Goal: Information Seeking & Learning: Learn about a topic

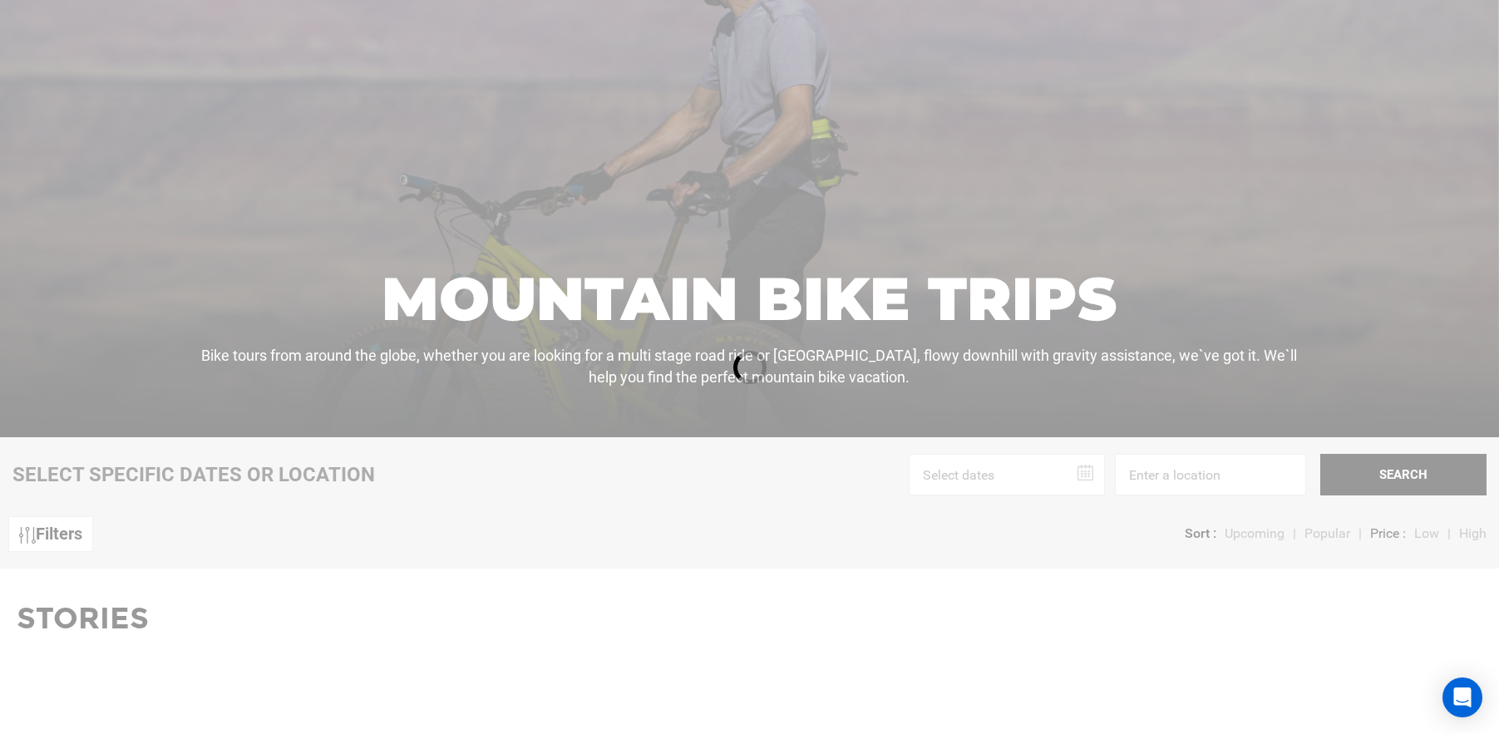
scroll to position [207, 0]
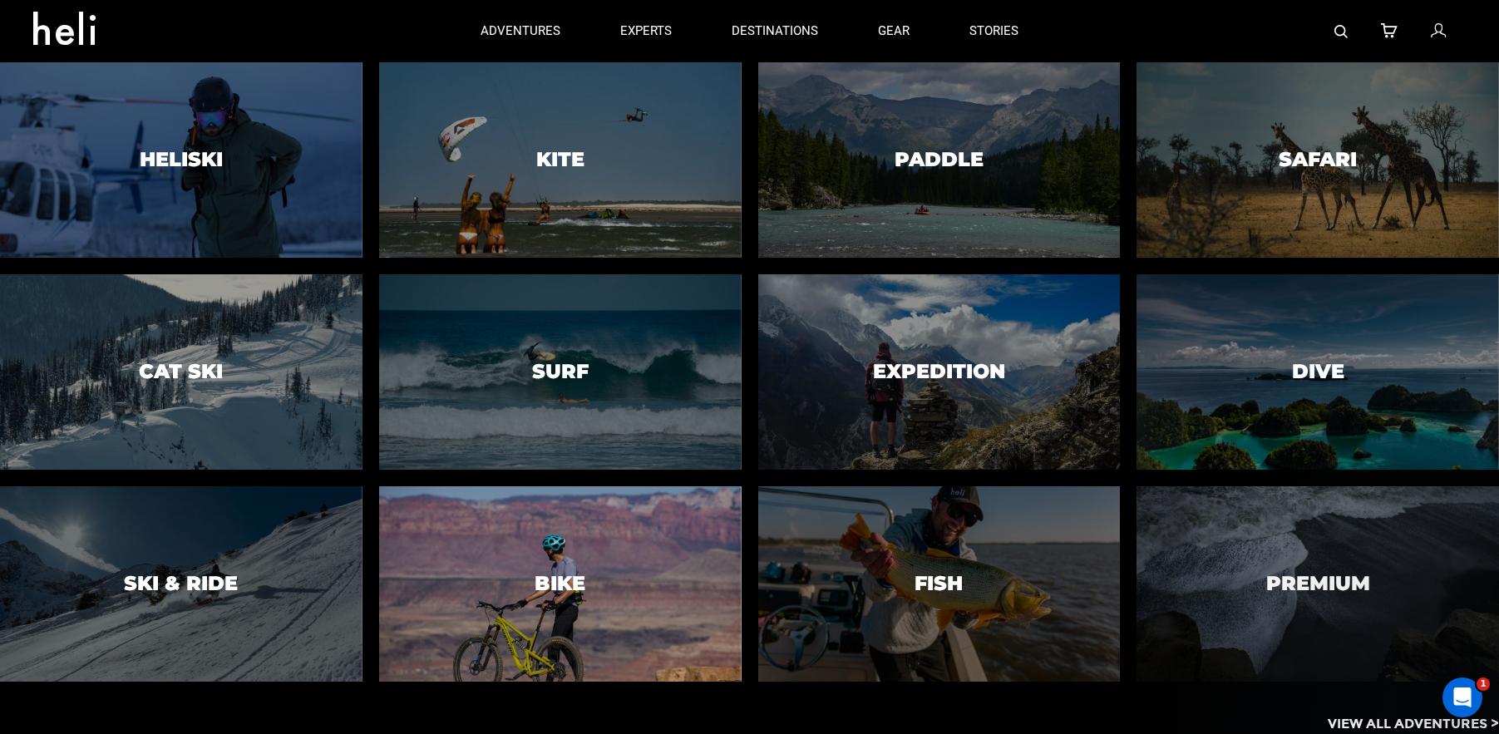
click at [569, 548] on div at bounding box center [559, 585] width 369 height 200
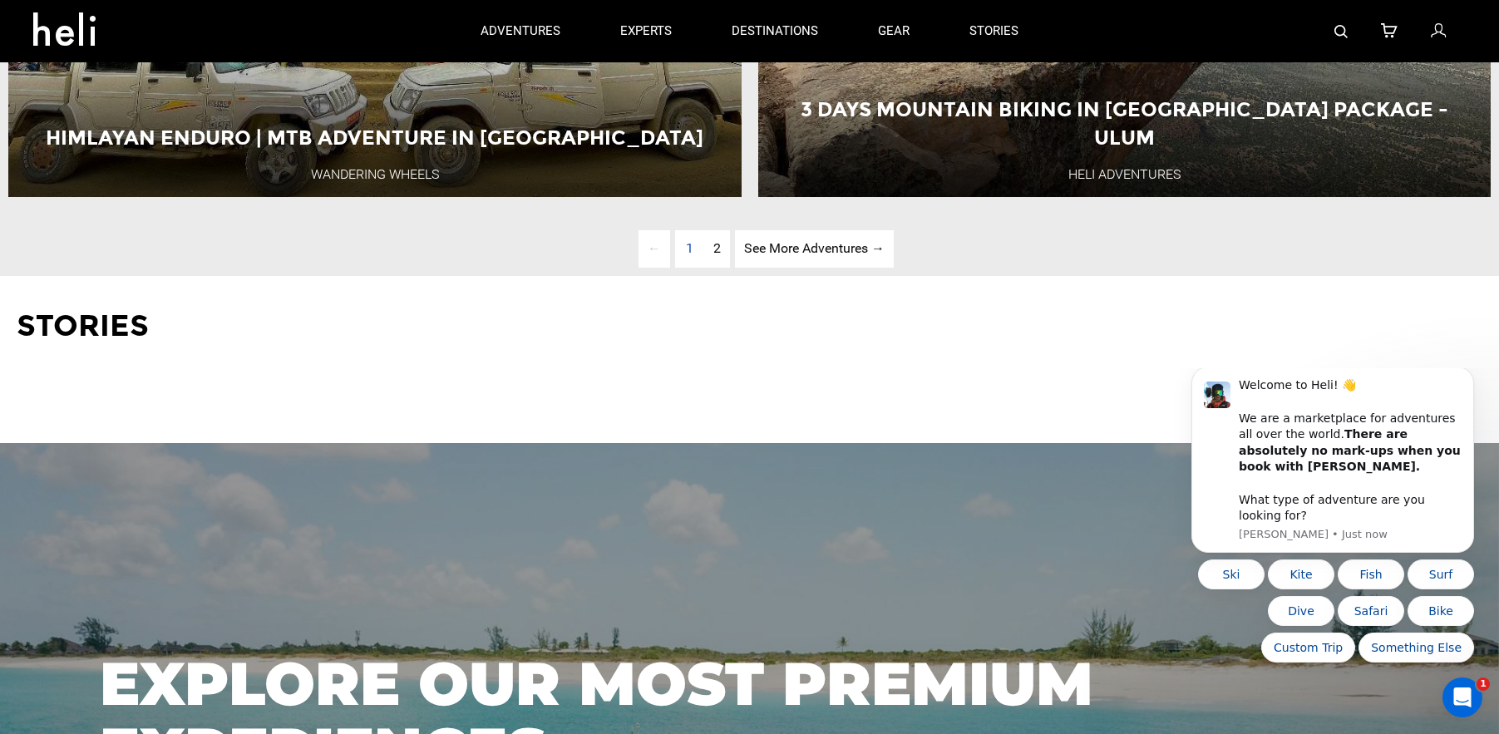
scroll to position [5441, 0]
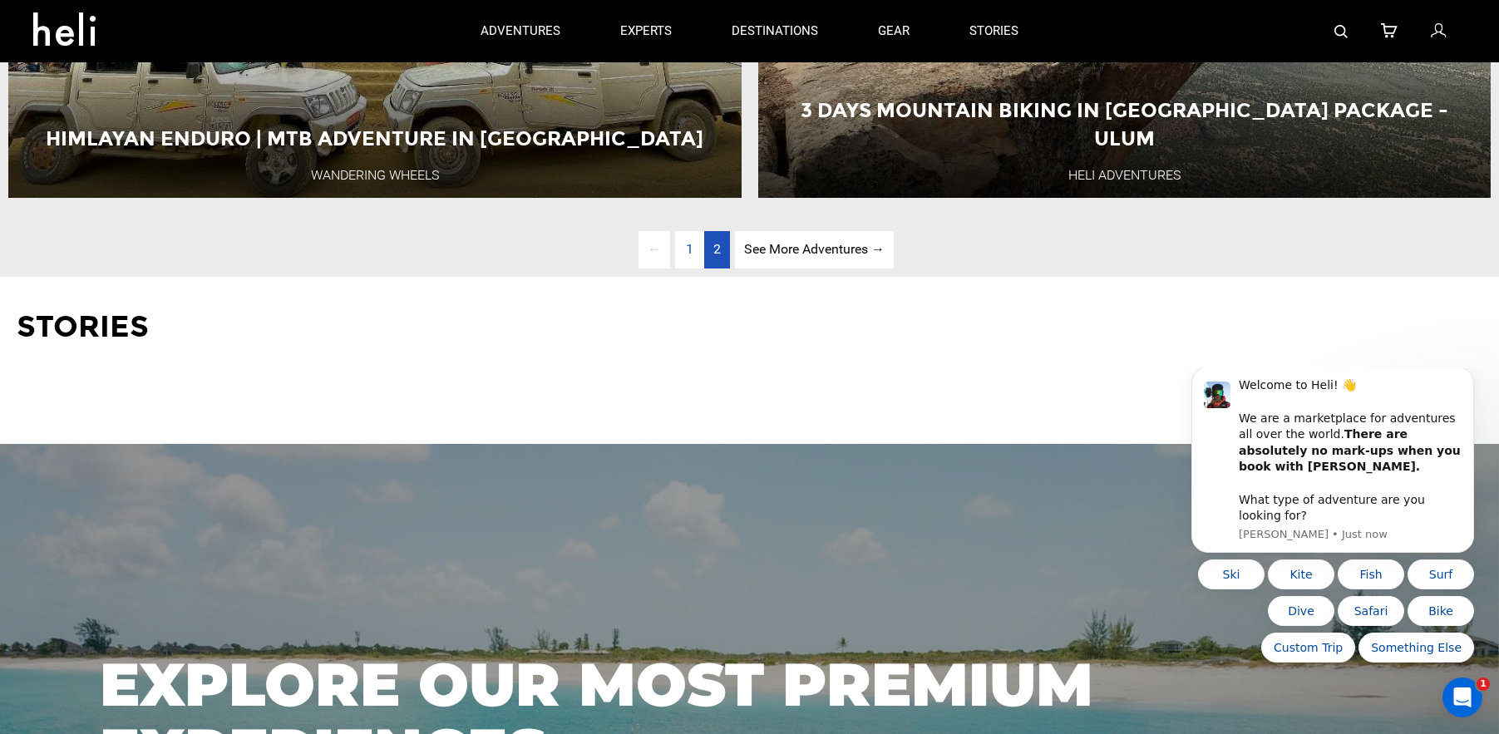
click at [706, 253] on link "page 2" at bounding box center [717, 249] width 26 height 37
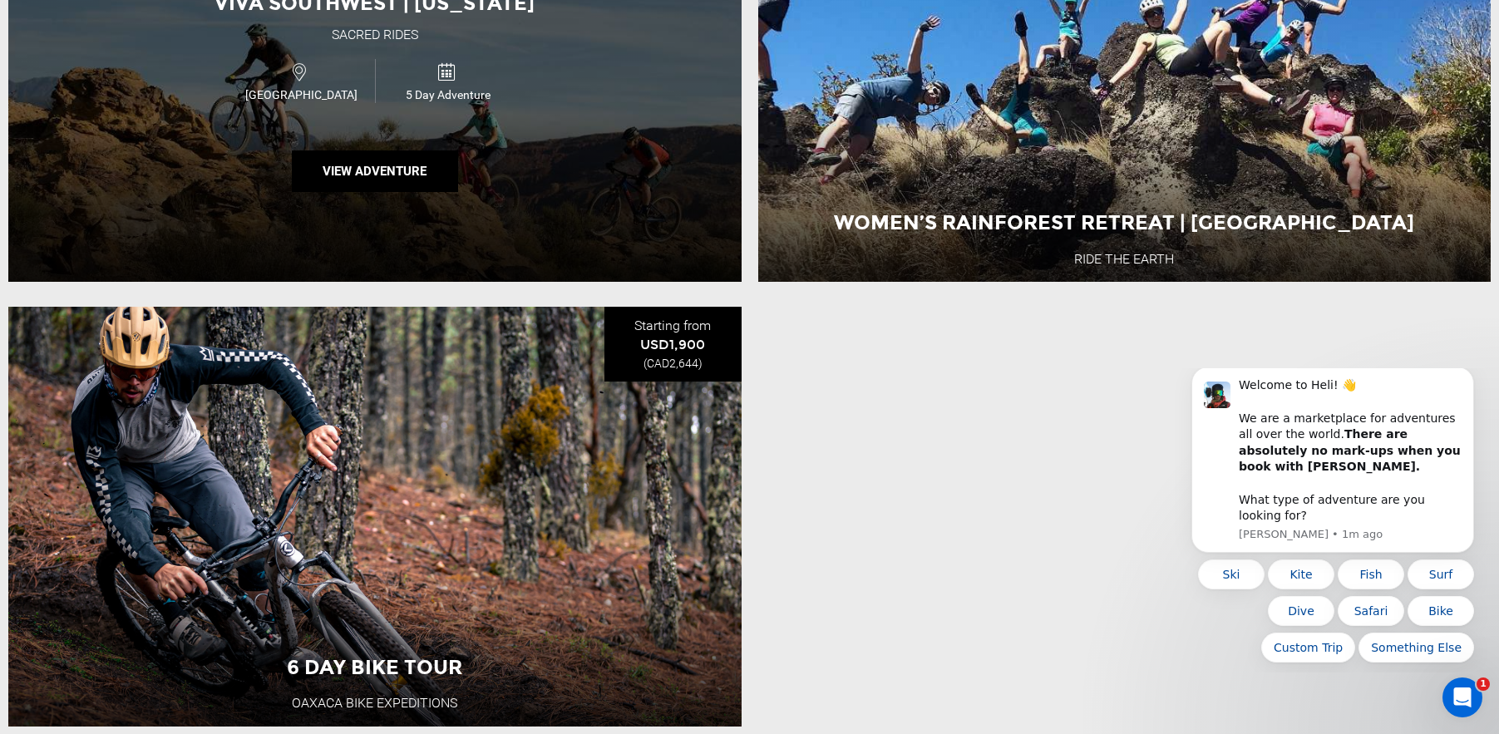
scroll to position [2746, 0]
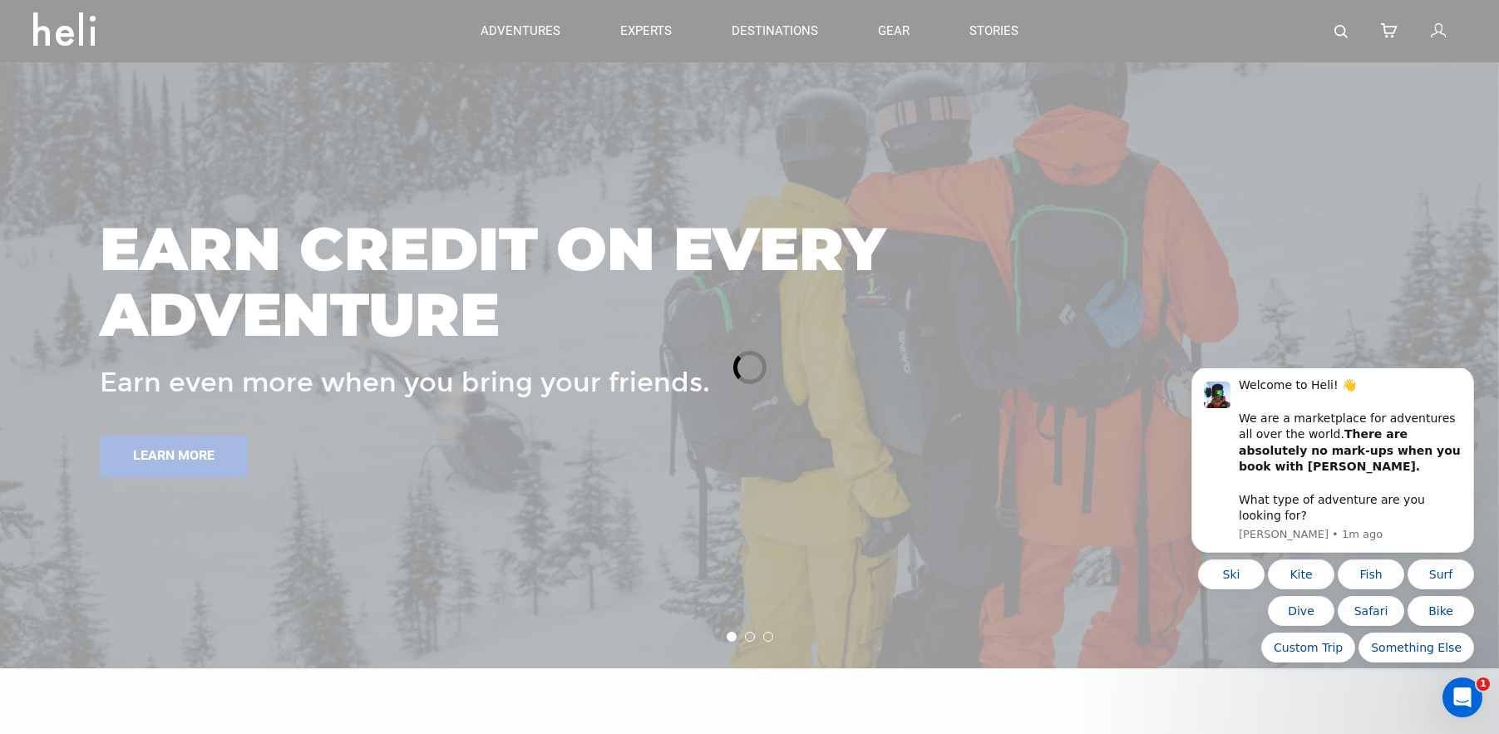
scroll to position [153, 0]
